Goal: Task Accomplishment & Management: Manage account settings

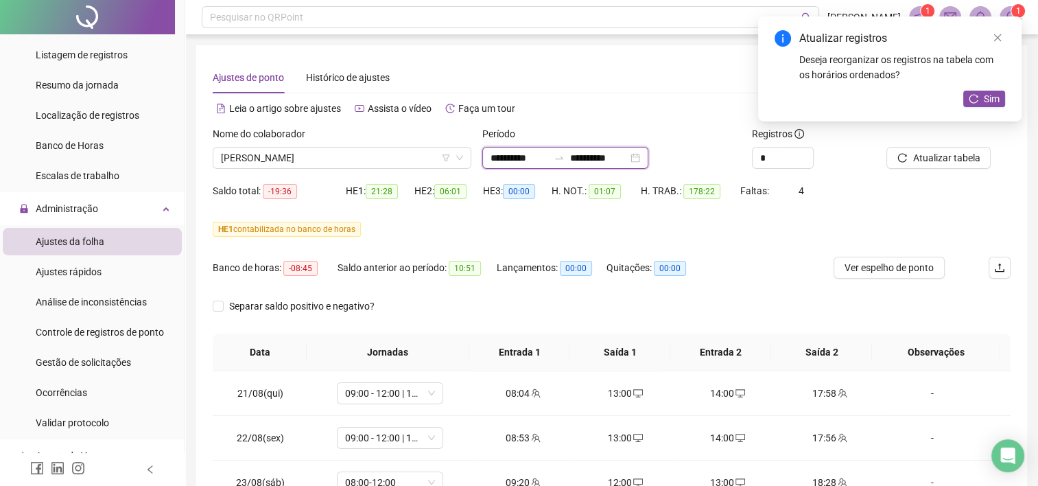
click at [628, 159] on input "**********" at bounding box center [599, 157] width 58 height 15
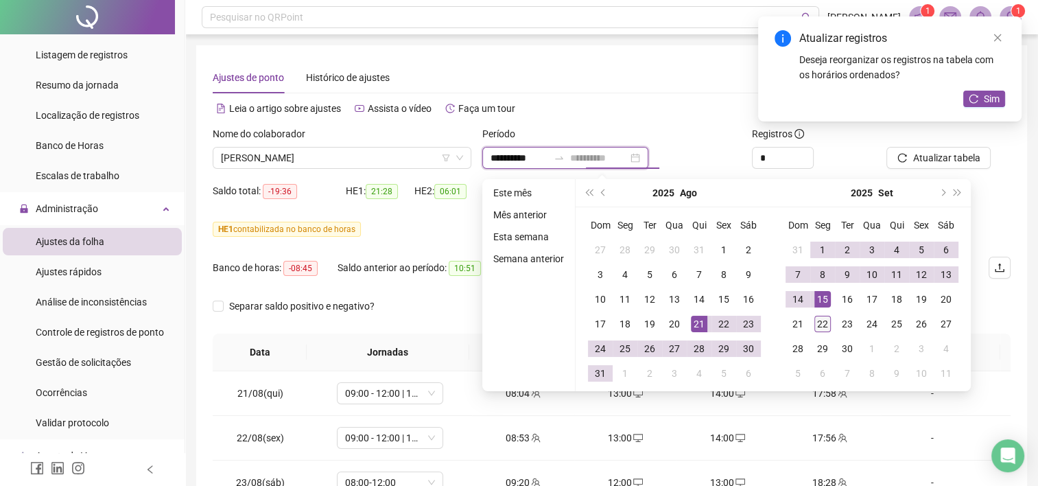
type input "**********"
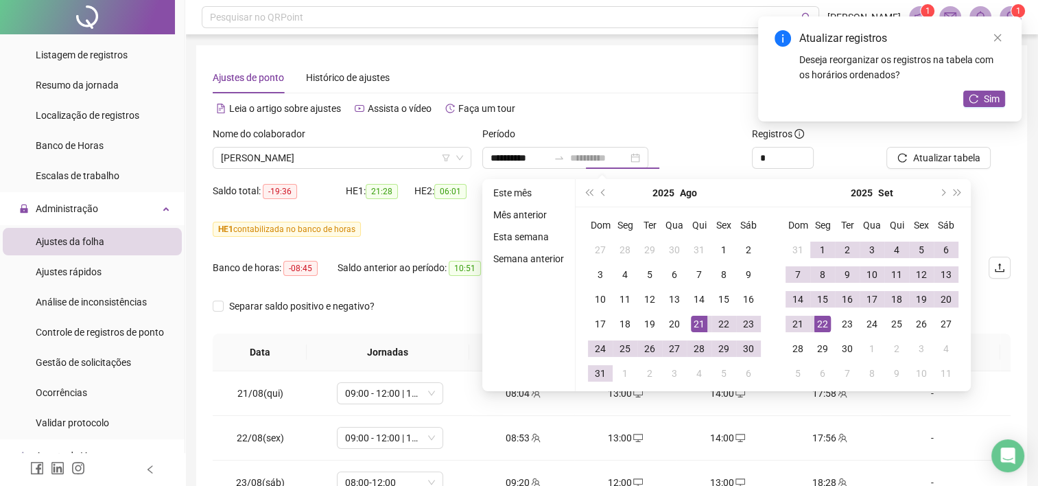
click at [821, 318] on div "22" at bounding box center [823, 324] width 16 height 16
type input "**********"
click at [671, 85] on div "Ajustes de ponto Histórico de ajustes" at bounding box center [612, 78] width 798 height 32
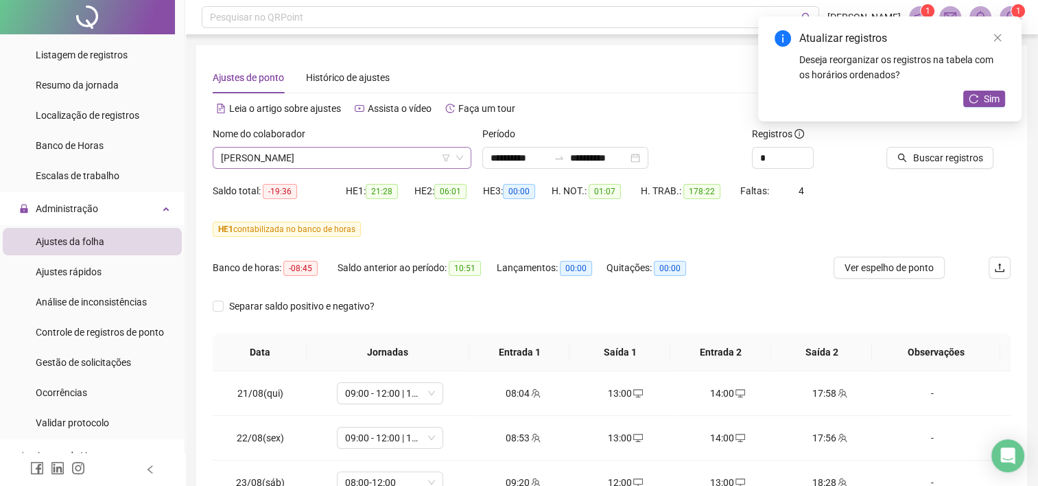
click at [380, 158] on span "[PERSON_NAME]" at bounding box center [342, 158] width 242 height 21
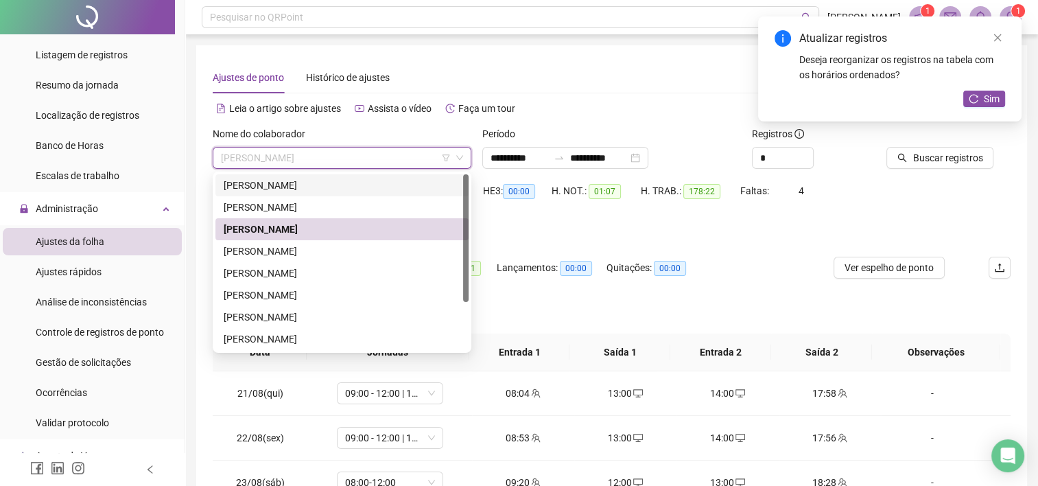
click at [351, 180] on div "[PERSON_NAME]" at bounding box center [342, 185] width 237 height 15
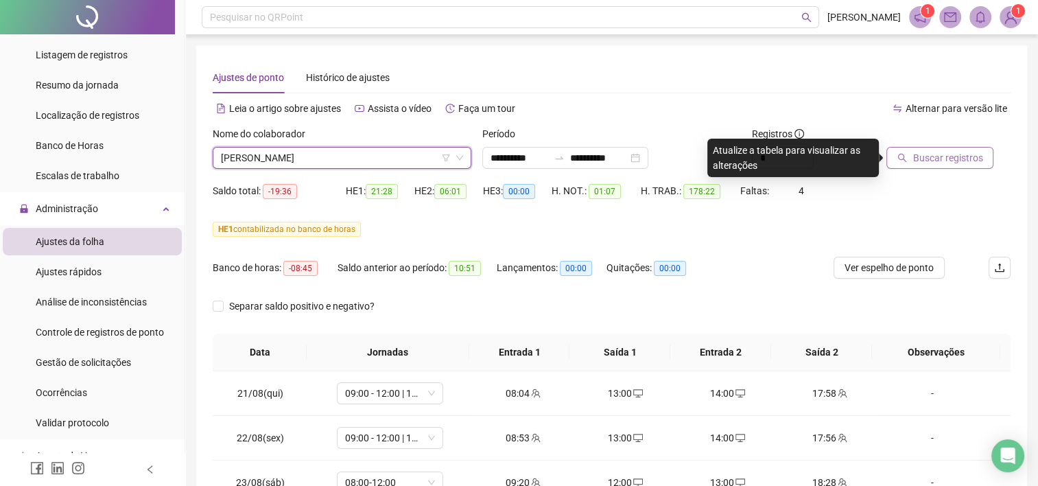
click at [950, 162] on span "Buscar registros" at bounding box center [948, 157] width 70 height 15
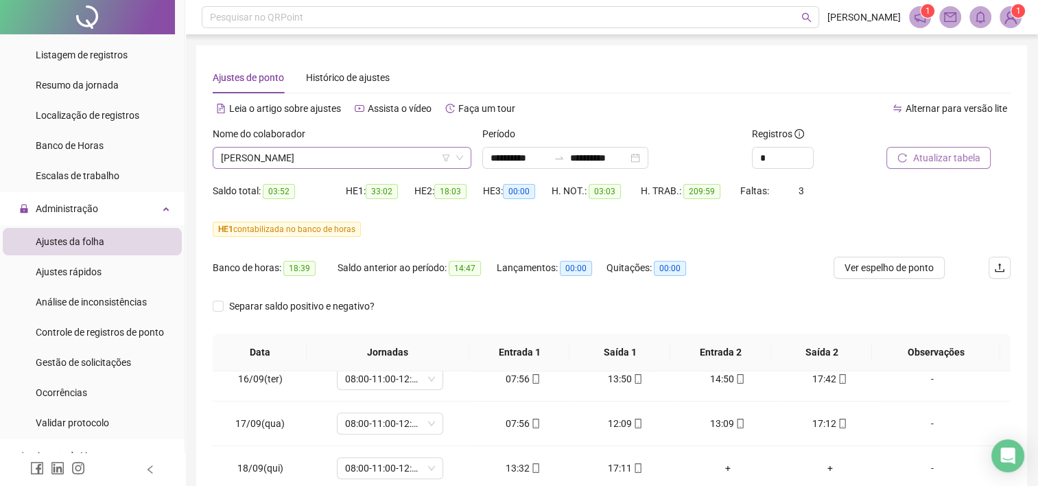
click at [395, 158] on span "[PERSON_NAME]" at bounding box center [342, 158] width 242 height 21
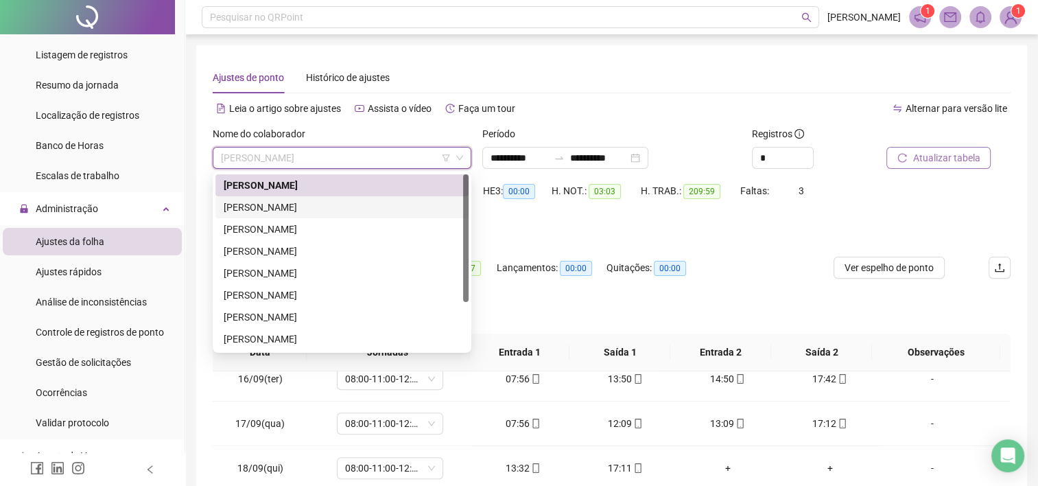
click at [362, 206] on div "[PERSON_NAME]" at bounding box center [342, 207] width 237 height 15
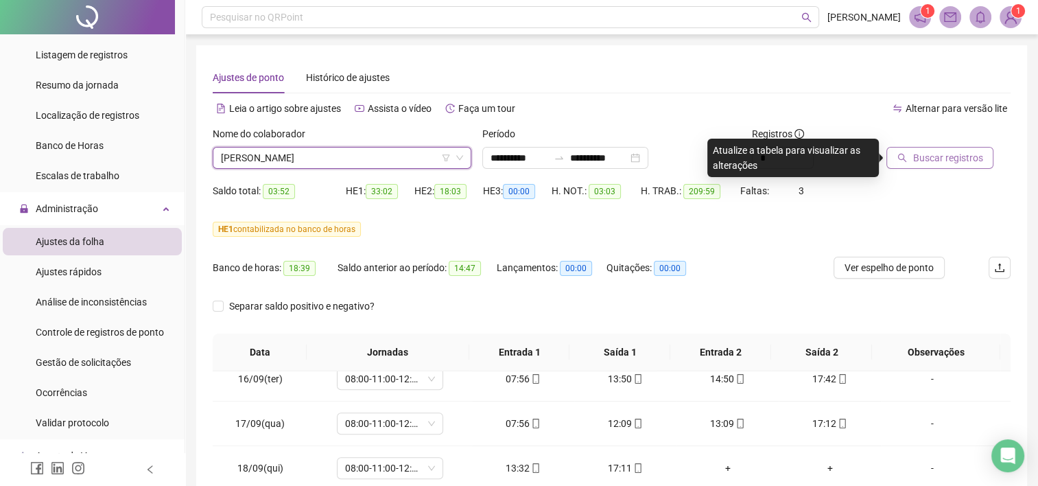
click at [911, 156] on button "Buscar registros" at bounding box center [940, 158] width 107 height 22
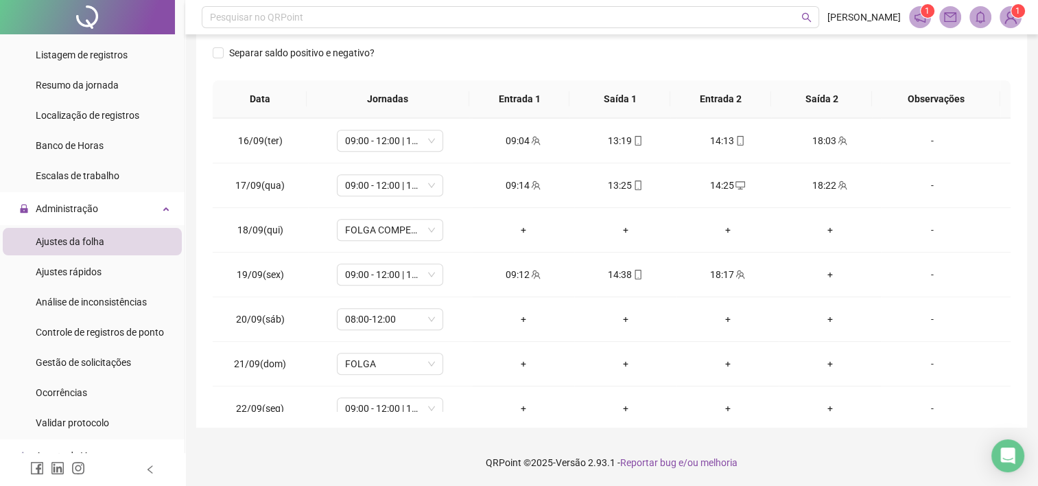
scroll to position [1174, 0]
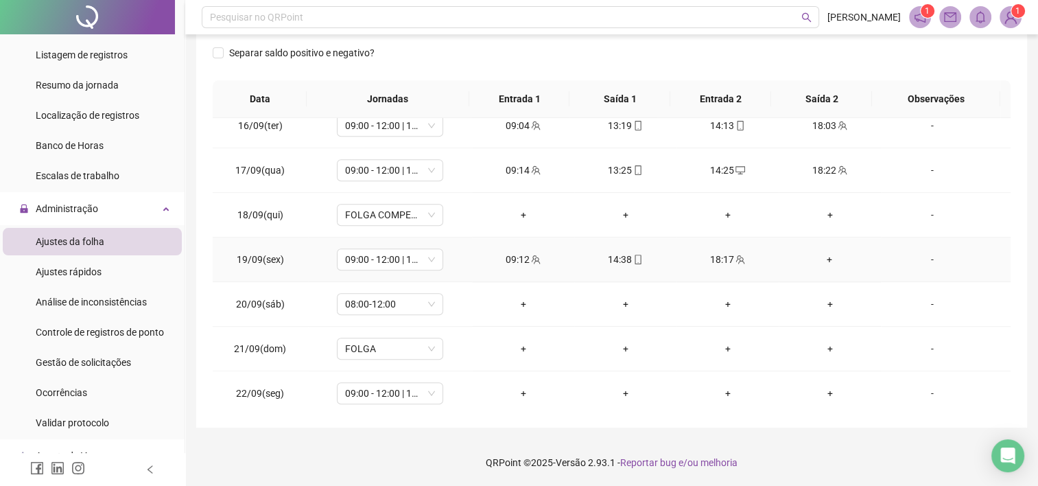
click at [820, 256] on div "+" at bounding box center [830, 259] width 80 height 15
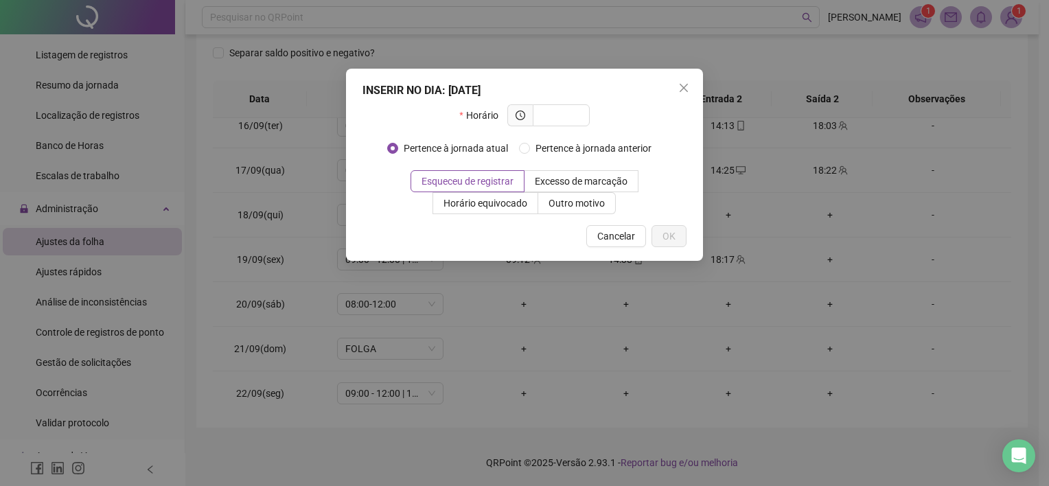
drag, startPoint x: 609, startPoint y: 87, endPoint x: 660, endPoint y: 119, distance: 60.4
click at [660, 119] on div "INSERIR NO DIA : [DATE] Horário Pertence à jornada atual Pertence à jornada ant…" at bounding box center [524, 165] width 357 height 192
drag, startPoint x: 660, startPoint y: 119, endPoint x: 631, endPoint y: 96, distance: 36.7
click at [631, 96] on div "INSERIR NO DIA : [DATE]" at bounding box center [524, 90] width 324 height 16
click at [681, 89] on icon "close" at bounding box center [683, 88] width 8 height 8
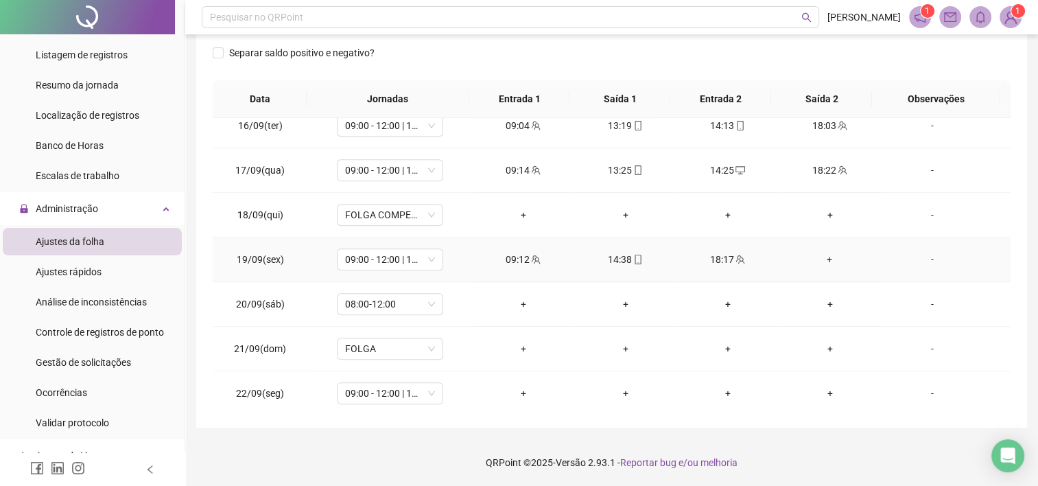
click at [821, 256] on div "+" at bounding box center [830, 259] width 80 height 15
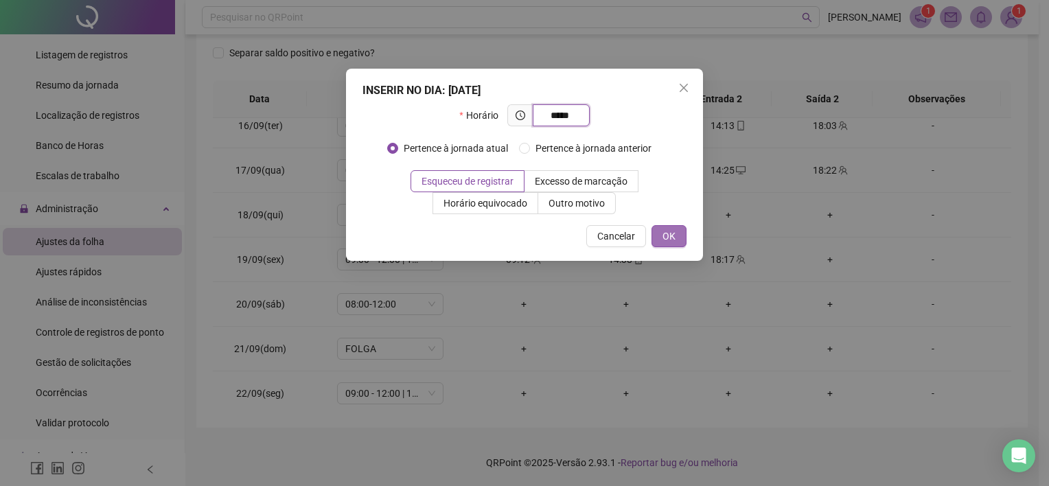
type input "*****"
click at [667, 239] on span "OK" at bounding box center [668, 236] width 13 height 15
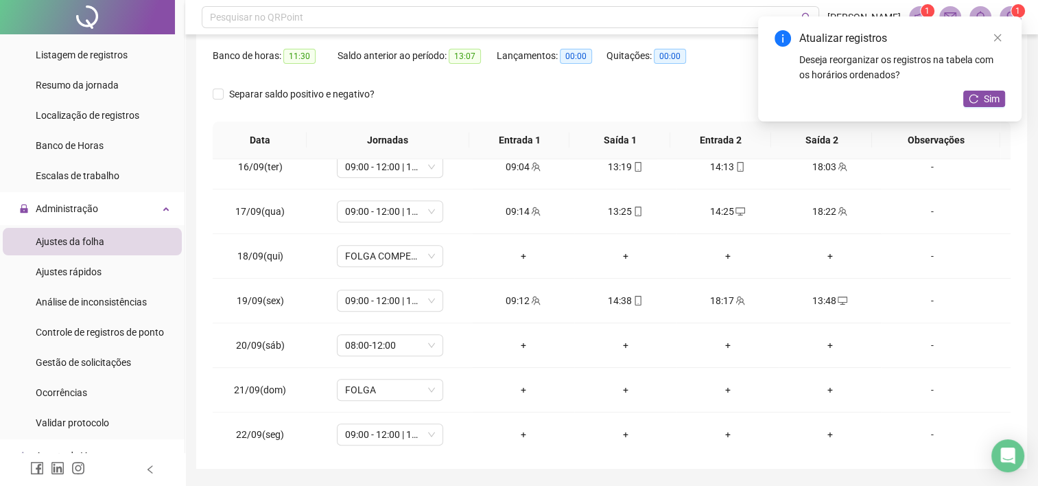
scroll to position [0, 0]
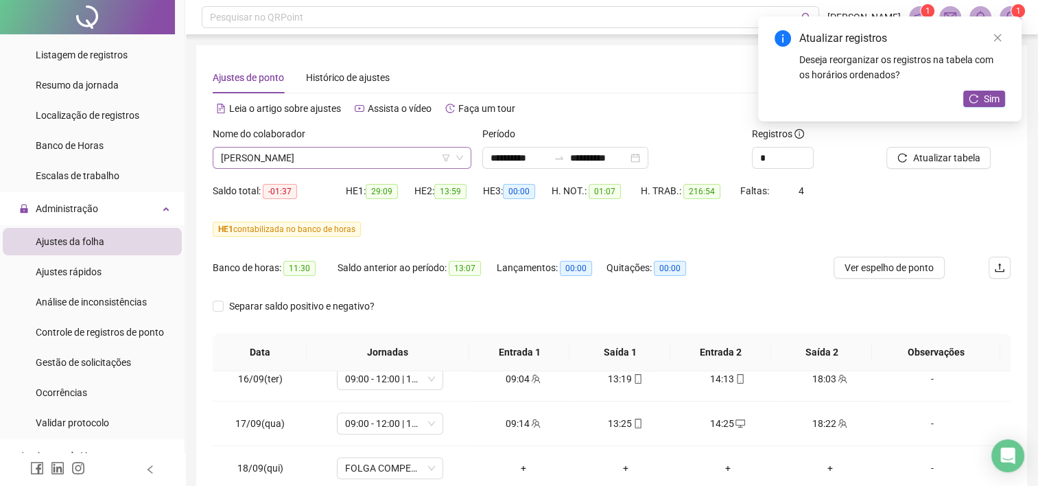
click at [340, 150] on span "[PERSON_NAME]" at bounding box center [342, 158] width 242 height 21
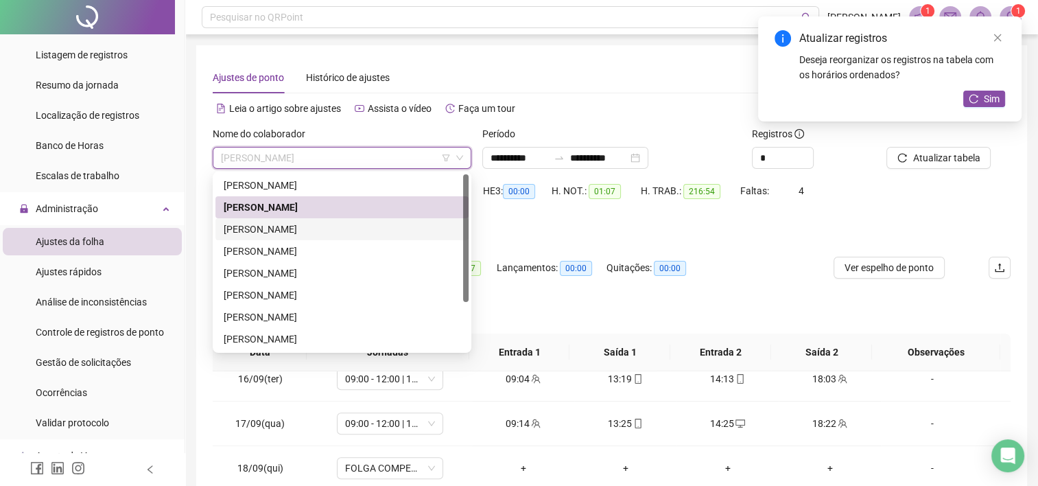
click at [286, 230] on div "[PERSON_NAME]" at bounding box center [342, 229] width 237 height 15
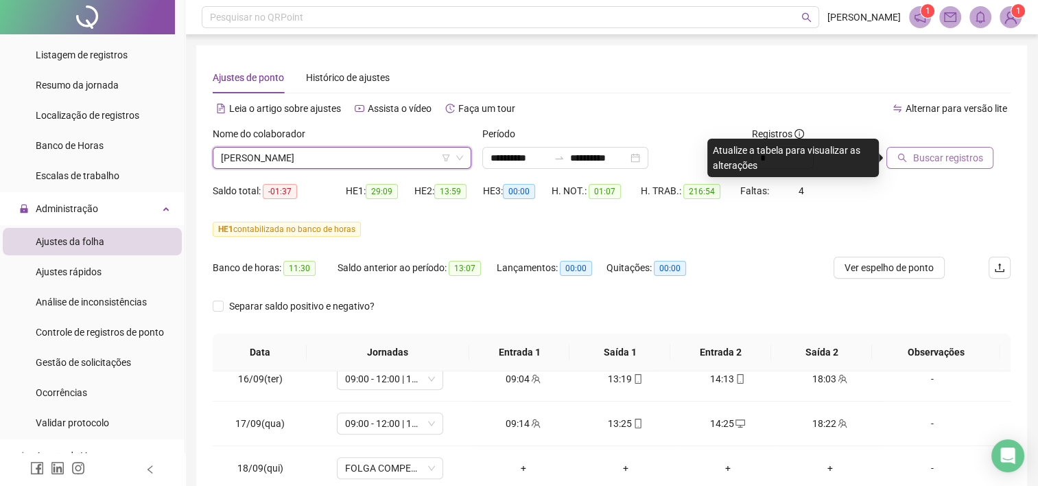
click at [939, 159] on span "Buscar registros" at bounding box center [948, 157] width 70 height 15
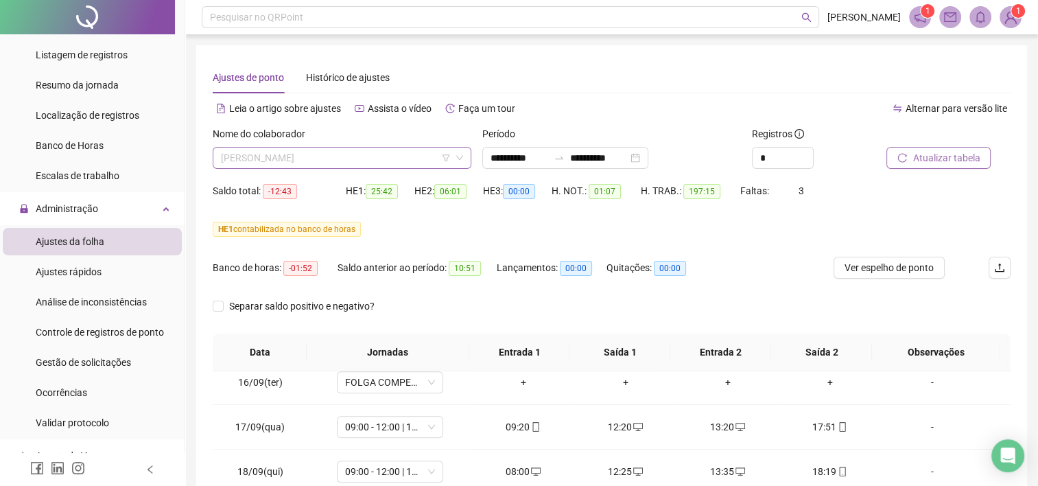
click at [395, 156] on span "[PERSON_NAME]" at bounding box center [342, 158] width 242 height 21
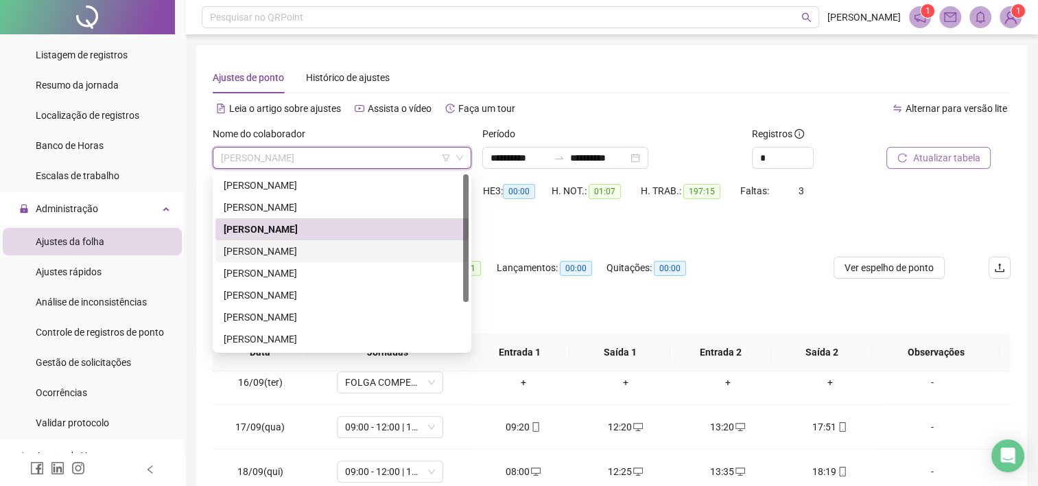
click at [316, 248] on div "[PERSON_NAME]" at bounding box center [342, 251] width 237 height 15
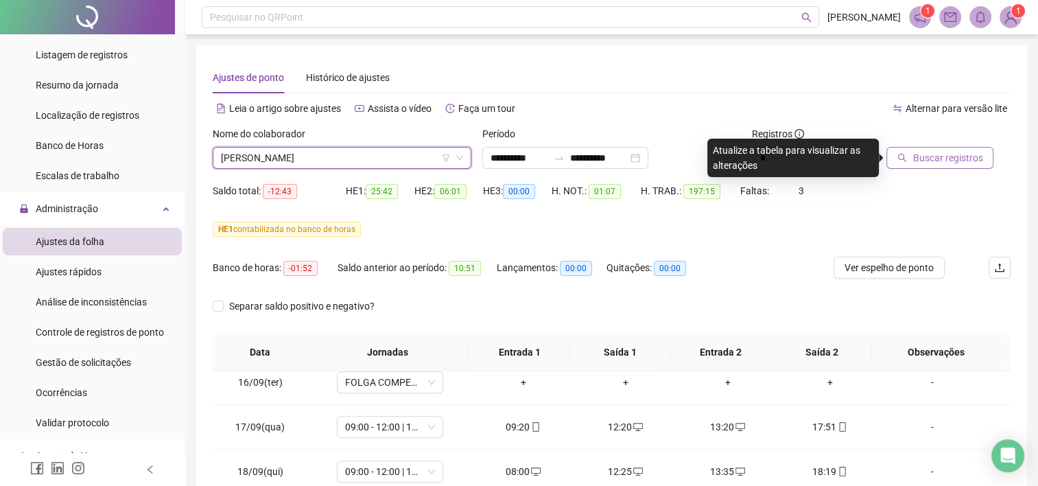
click at [929, 162] on span "Buscar registros" at bounding box center [948, 157] width 70 height 15
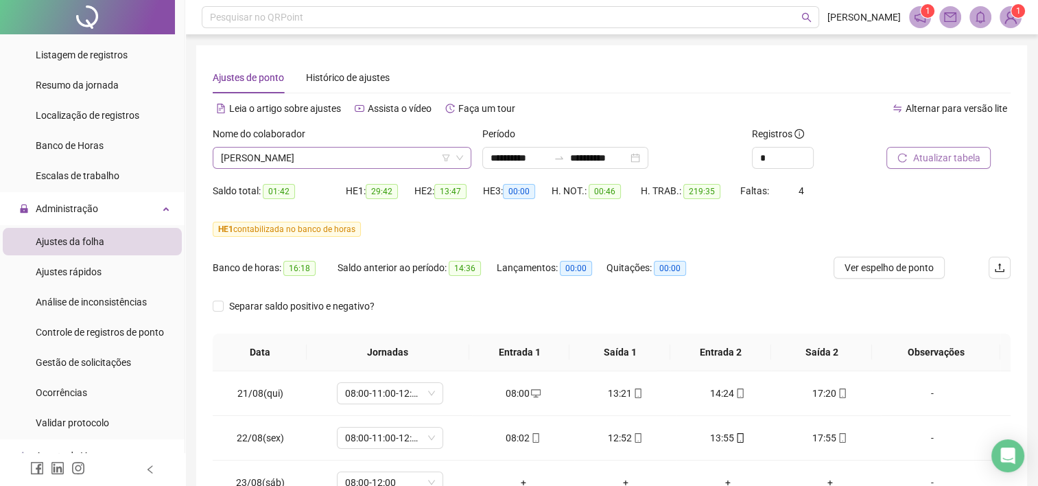
click at [415, 159] on span "[PERSON_NAME]" at bounding box center [342, 158] width 242 height 21
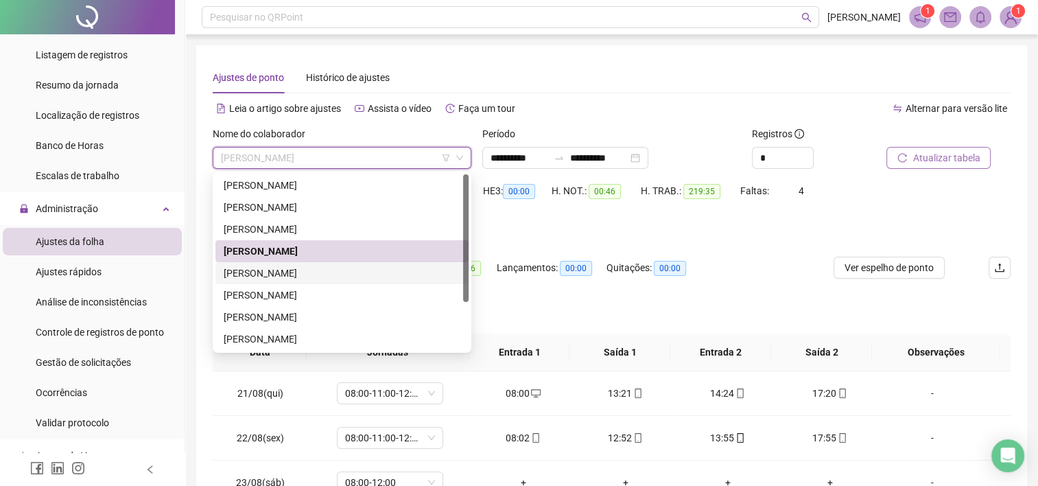
click at [309, 272] on div "[PERSON_NAME]" at bounding box center [342, 273] width 237 height 15
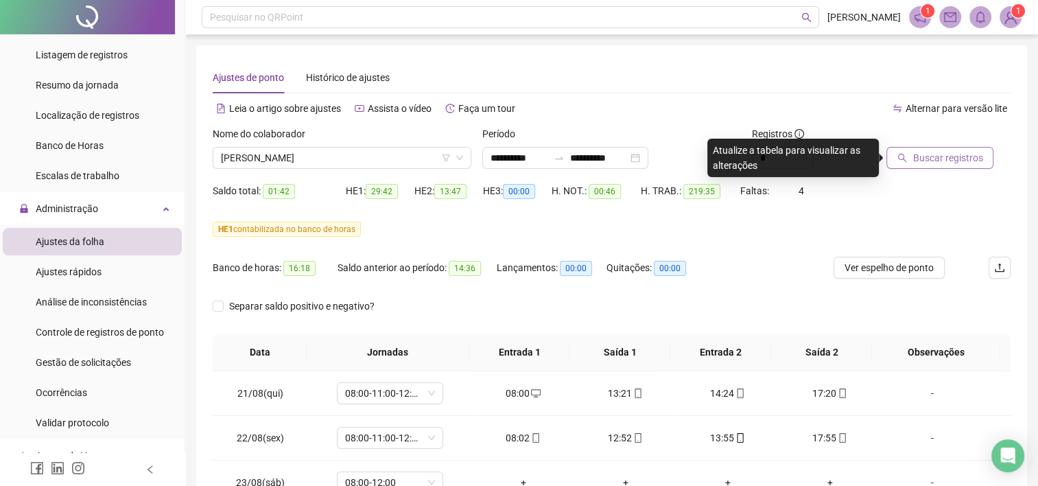
click at [972, 163] on span "Buscar registros" at bounding box center [948, 157] width 70 height 15
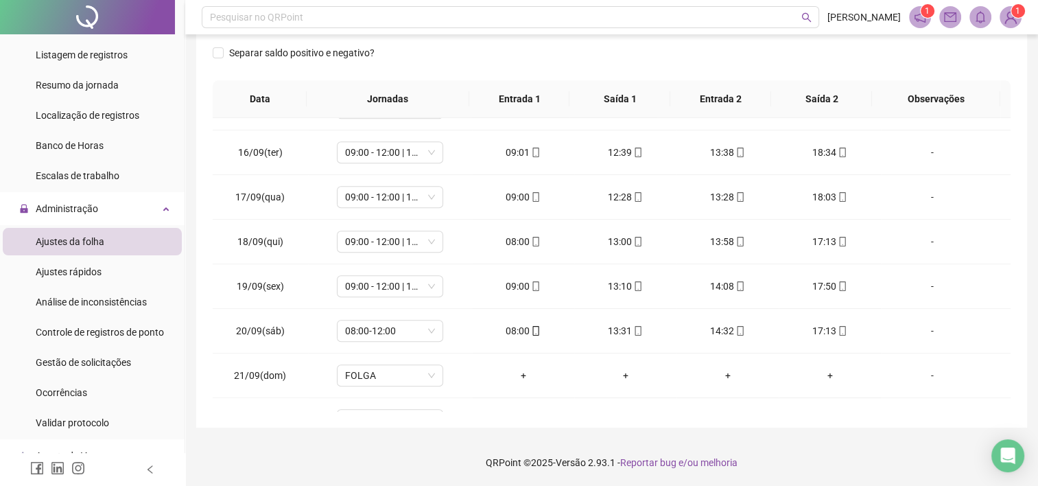
scroll to position [1174, 0]
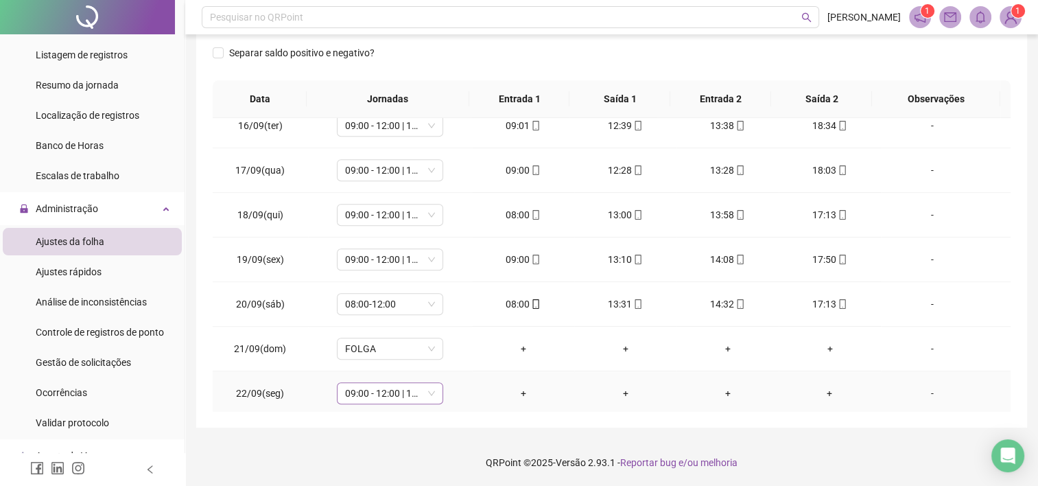
click at [423, 390] on span "09:00 - 12:00 | 13:00 - 18:00" at bounding box center [390, 393] width 90 height 21
type input "***"
click at [393, 364] on div "Folga compensatória" at bounding box center [399, 360] width 91 height 15
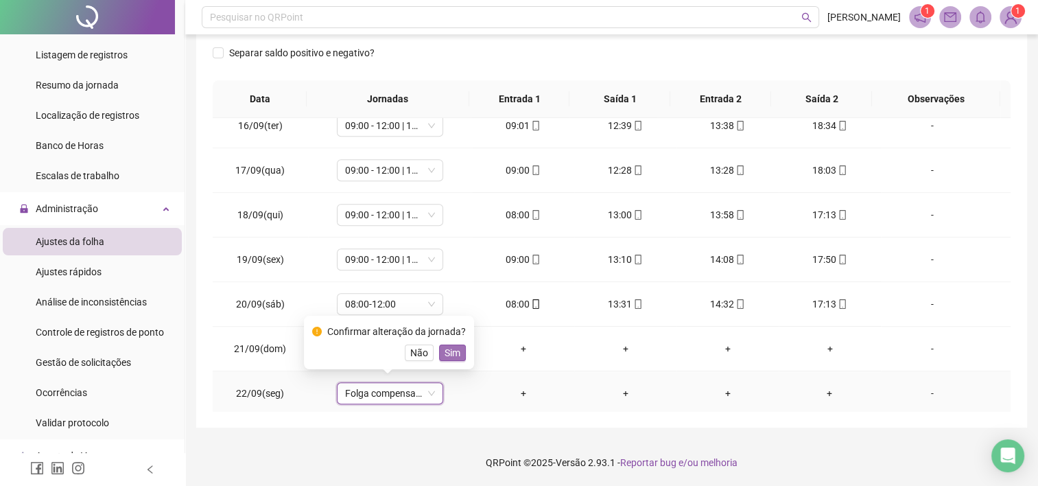
click at [448, 355] on span "Sim" at bounding box center [453, 352] width 16 height 15
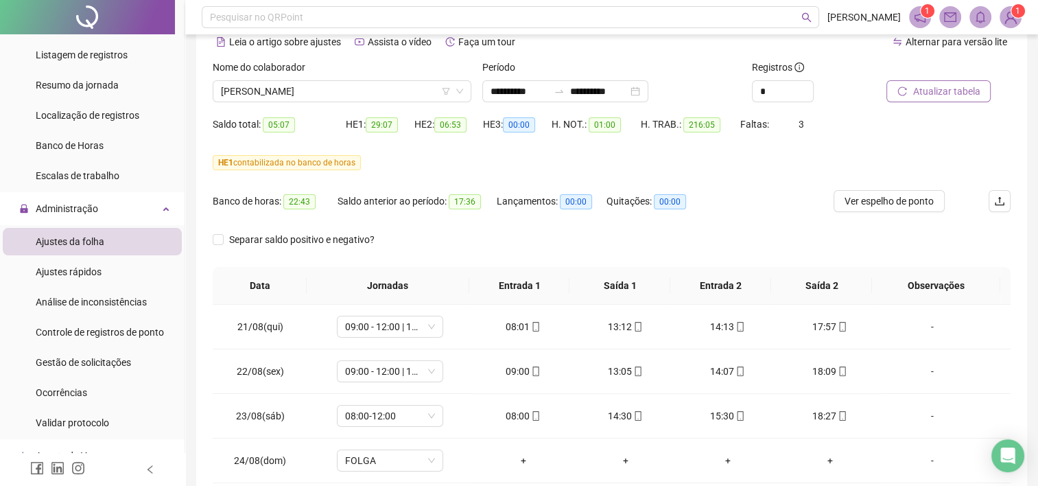
scroll to position [0, 0]
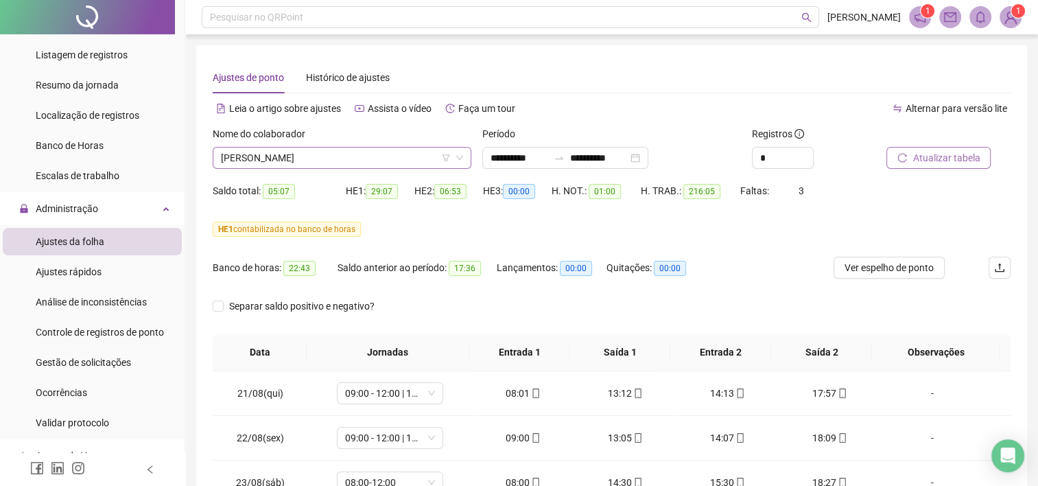
click at [330, 163] on span "[PERSON_NAME]" at bounding box center [342, 158] width 242 height 21
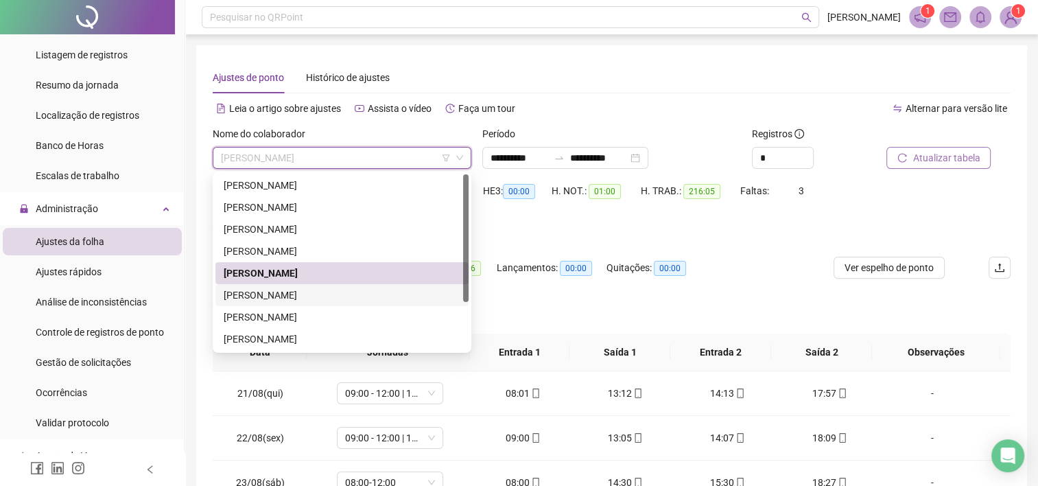
click at [296, 292] on div "[PERSON_NAME]" at bounding box center [342, 295] width 237 height 15
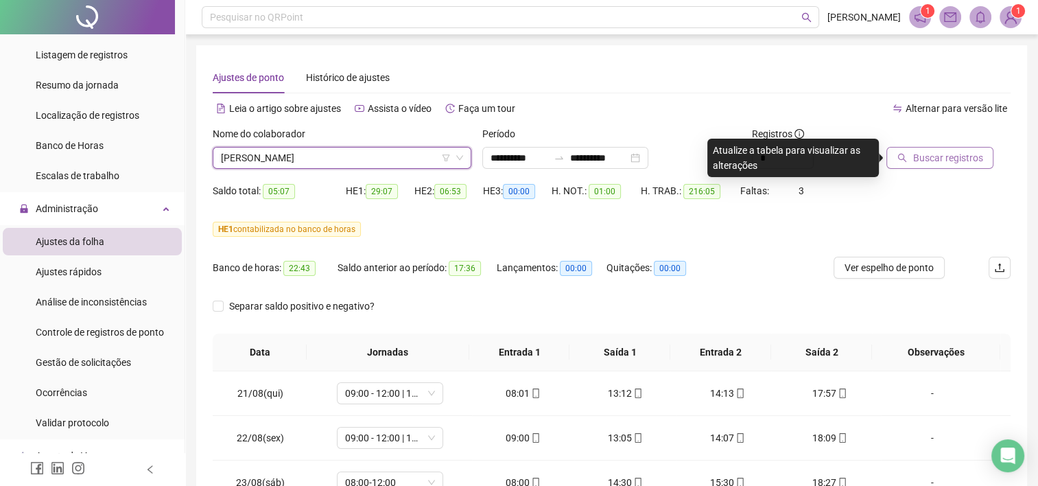
click at [942, 155] on span "Buscar registros" at bounding box center [948, 157] width 70 height 15
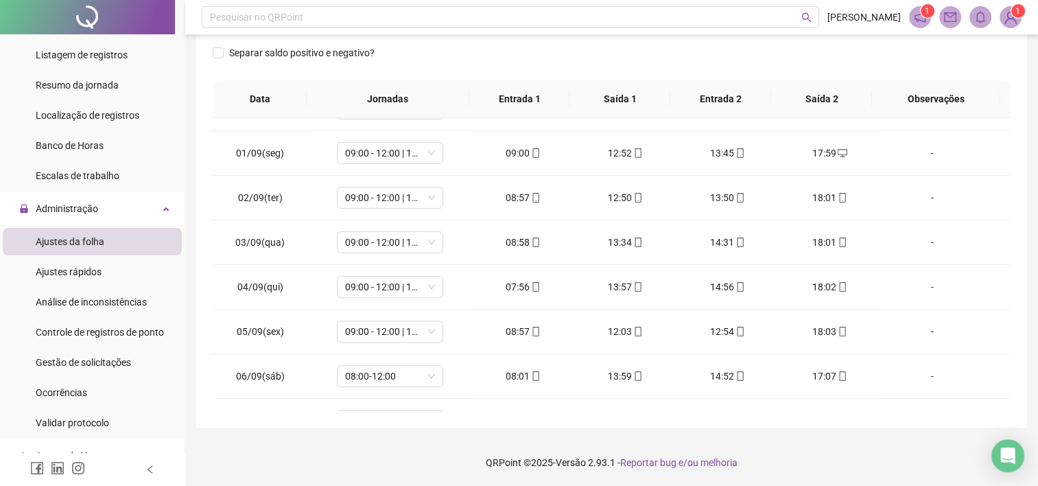
scroll to position [494, 0]
